Goal: Go to known website: Access a specific website the user already knows

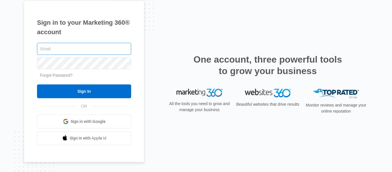
click at [78, 43] on input "text" at bounding box center [84, 49] width 94 height 12
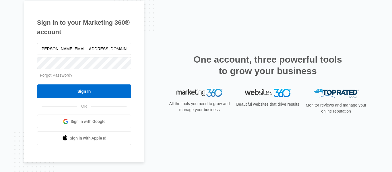
type input "[PERSON_NAME][EMAIL_ADDRESS][DOMAIN_NAME]"
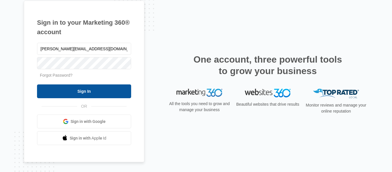
click at [102, 86] on input "Sign In" at bounding box center [84, 91] width 94 height 14
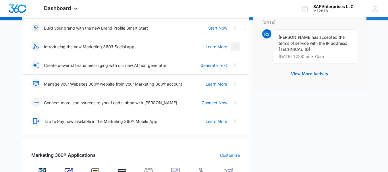
scroll to position [86, 0]
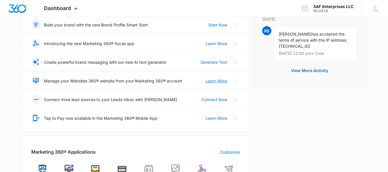
click at [220, 82] on link "Learn More" at bounding box center [217, 81] width 22 height 6
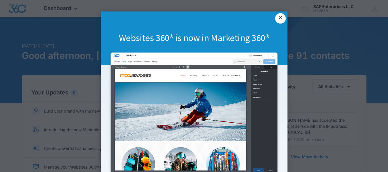
click at [277, 20] on link "×" at bounding box center [280, 18] width 10 height 10
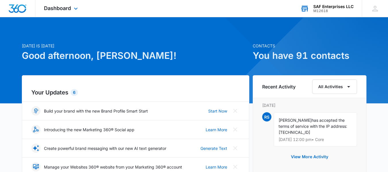
click at [339, 12] on div "M12618" at bounding box center [333, 11] width 40 height 4
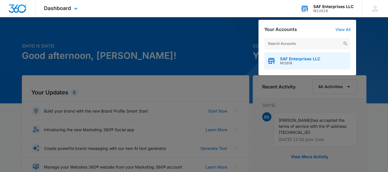
click at [318, 61] on div "SAF Enterprises LLC M12618" at bounding box center [300, 61] width 40 height 9
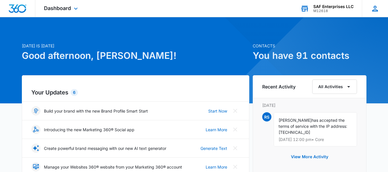
click at [372, 9] on icon at bounding box center [375, 8] width 9 height 9
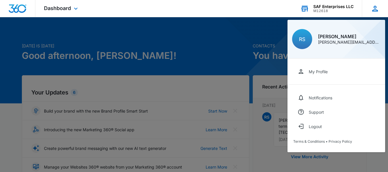
click at [372, 9] on icon at bounding box center [375, 8] width 9 height 9
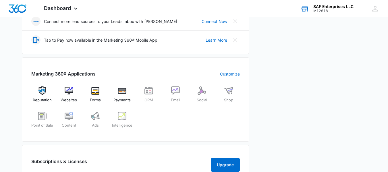
scroll to position [201, 0]
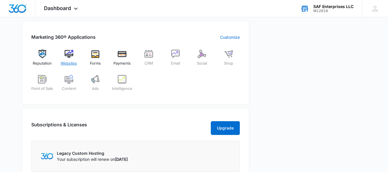
click at [65, 57] on img at bounding box center [69, 54] width 9 height 9
